Goal: Transaction & Acquisition: Purchase product/service

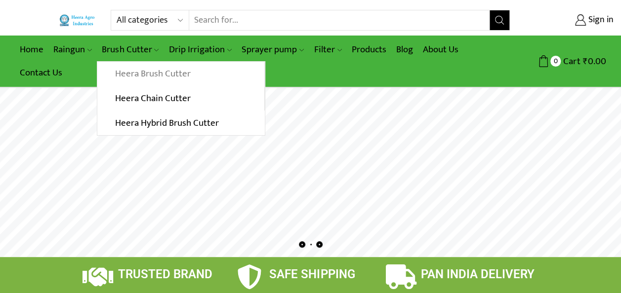
click at [131, 72] on link "Heera Brush Cutter" at bounding box center [180, 74] width 166 height 25
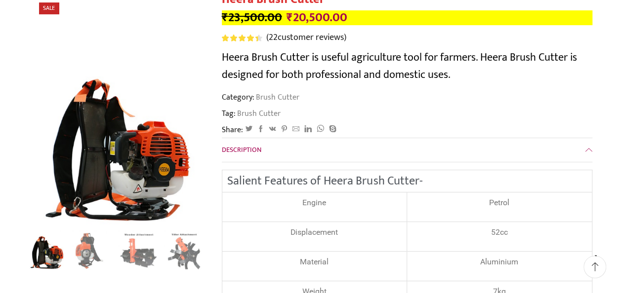
scroll to position [148, 0]
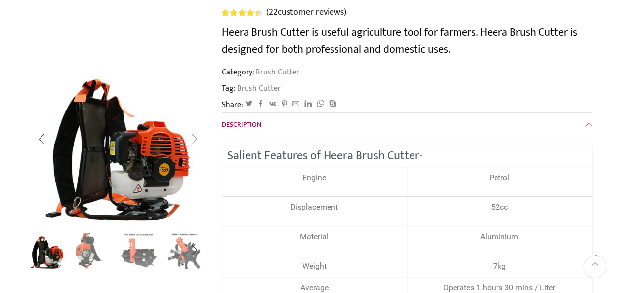
click at [196, 138] on div "Next slide" at bounding box center [194, 139] width 25 height 25
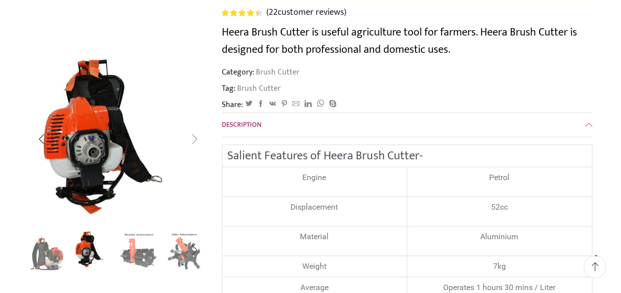
click at [195, 138] on div "Next slide" at bounding box center [194, 139] width 25 height 25
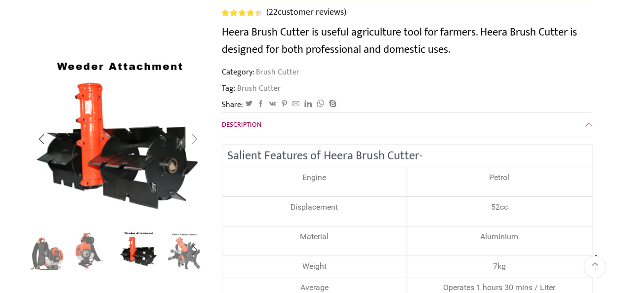
click at [196, 137] on div "Next slide" at bounding box center [194, 139] width 25 height 25
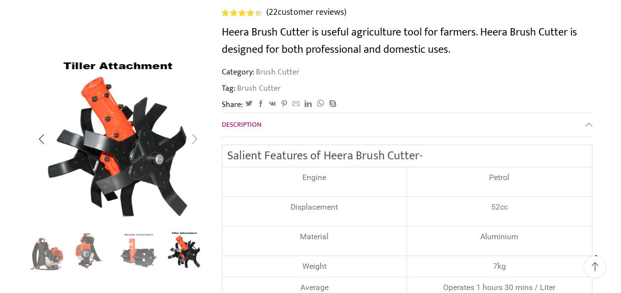
click at [196, 137] on div "Next slide" at bounding box center [194, 139] width 25 height 25
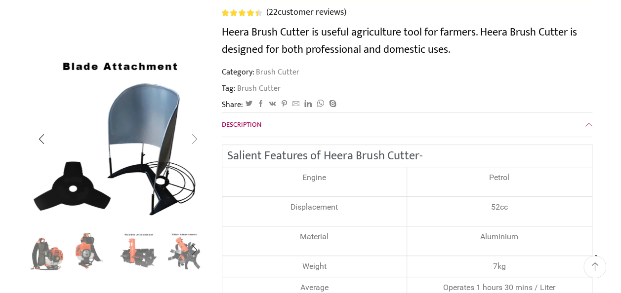
click at [196, 137] on div "Next slide" at bounding box center [194, 139] width 25 height 25
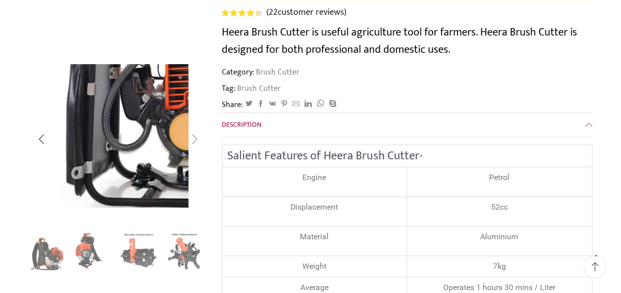
click at [196, 137] on div "Next slide" at bounding box center [194, 139] width 25 height 25
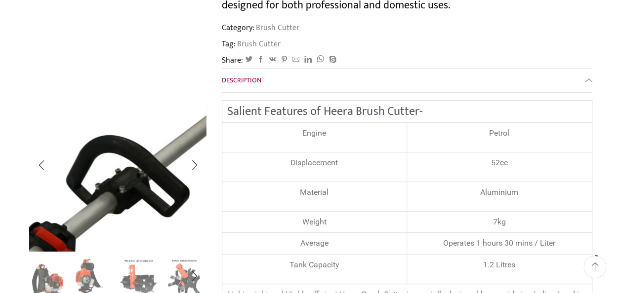
scroll to position [0, 0]
